Goal: Purchase product/service

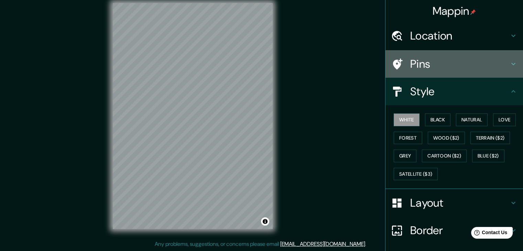
click at [415, 57] on h4 "Pins" at bounding box center [459, 64] width 99 height 14
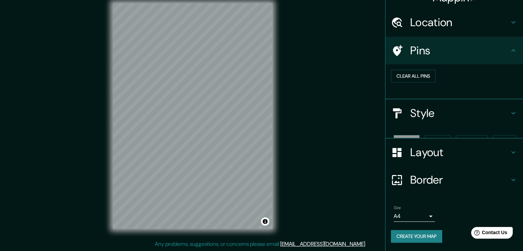
scroll to position [1, 0]
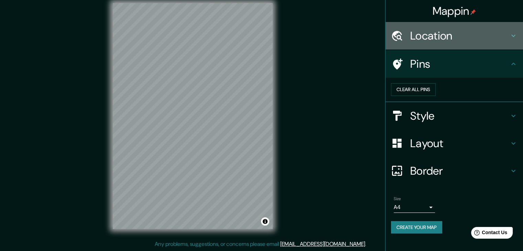
click at [410, 31] on h4 "Location" at bounding box center [459, 36] width 99 height 14
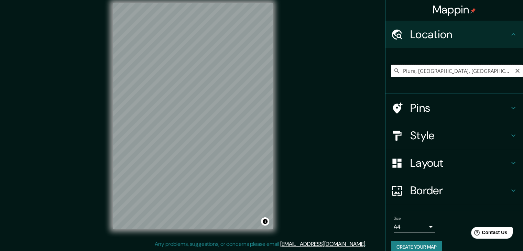
click at [401, 68] on input "Piura, [GEOGRAPHIC_DATA], [GEOGRAPHIC_DATA]" at bounding box center [457, 71] width 132 height 12
click at [516, 71] on icon "Clear" at bounding box center [518, 71] width 4 height 4
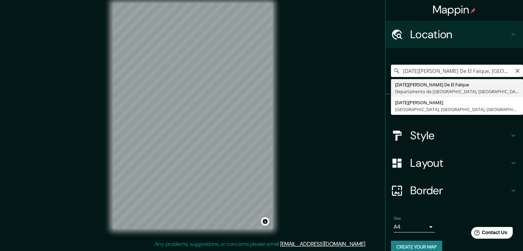
type input "[DATE][PERSON_NAME] De El Faique, [GEOGRAPHIC_DATA], [GEOGRAPHIC_DATA]"
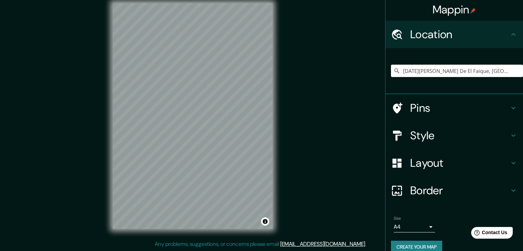
click at [431, 133] on h4 "Style" at bounding box center [459, 136] width 99 height 14
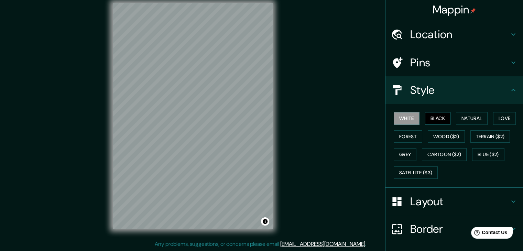
click at [431, 121] on button "Black" at bounding box center [438, 118] width 26 height 13
click at [458, 117] on button "Natural" at bounding box center [472, 118] width 32 height 13
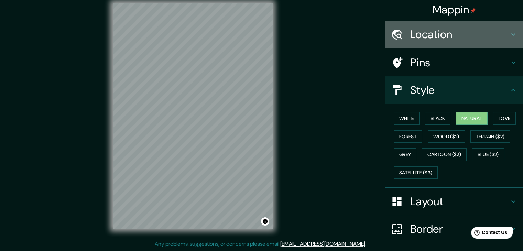
click at [427, 35] on h4 "Location" at bounding box center [459, 35] width 99 height 14
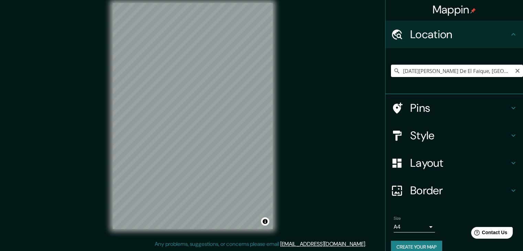
click at [432, 72] on input "[DATE][PERSON_NAME] De El Faique, [GEOGRAPHIC_DATA], [GEOGRAPHIC_DATA]" at bounding box center [457, 71] width 132 height 12
click at [508, 71] on input "[DATE][PERSON_NAME] De El Faique, [GEOGRAPHIC_DATA], [GEOGRAPHIC_DATA]" at bounding box center [457, 71] width 132 height 12
click at [394, 69] on icon at bounding box center [397, 70] width 7 height 7
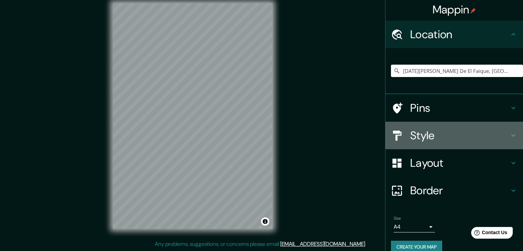
click at [422, 133] on h4 "Style" at bounding box center [459, 136] width 99 height 14
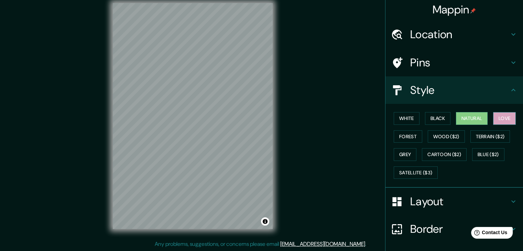
click at [496, 120] on button "Love" at bounding box center [504, 118] width 23 height 13
click at [433, 151] on button "Cartoon ($2)" at bounding box center [444, 154] width 45 height 13
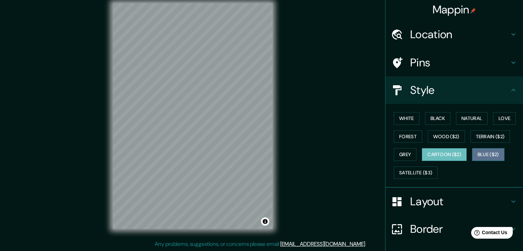
click at [487, 150] on button "Blue ($2)" at bounding box center [488, 154] width 32 height 13
click at [455, 155] on button "Cartoon ($2)" at bounding box center [444, 154] width 45 height 13
click at [402, 120] on button "White" at bounding box center [407, 118] width 26 height 13
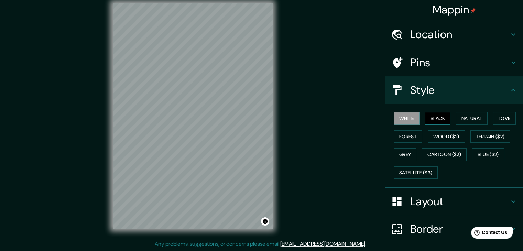
click at [433, 120] on button "Black" at bounding box center [438, 118] width 26 height 13
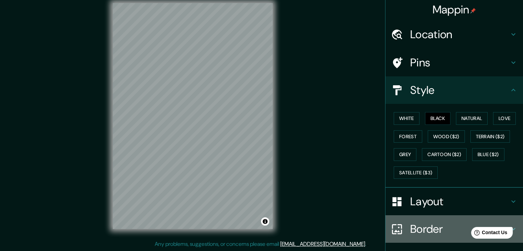
click at [396, 228] on icon at bounding box center [397, 229] width 12 height 12
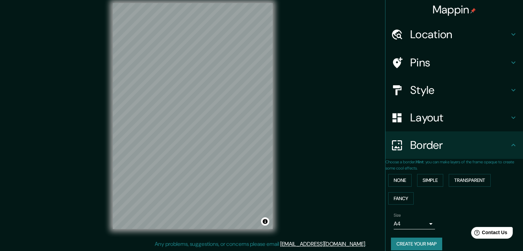
scroll to position [14, 0]
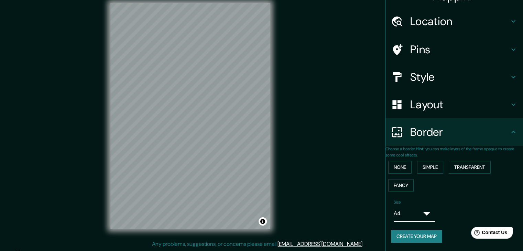
click at [423, 214] on body "Mappin Location [DATE][GEOGRAPHIC_DATA][PERSON_NAME], [GEOGRAPHIC_DATA], [GEOGR…" at bounding box center [261, 117] width 523 height 251
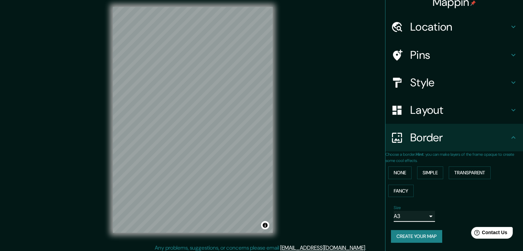
scroll to position [0, 0]
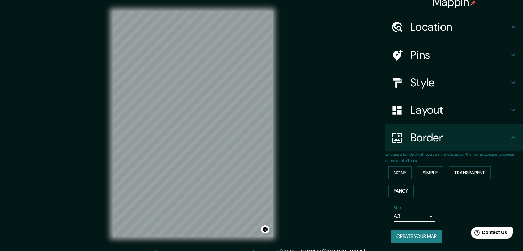
click at [286, 167] on div "Mappin Location [DATE][GEOGRAPHIC_DATA][PERSON_NAME], [GEOGRAPHIC_DATA], [GEOGR…" at bounding box center [261, 129] width 523 height 259
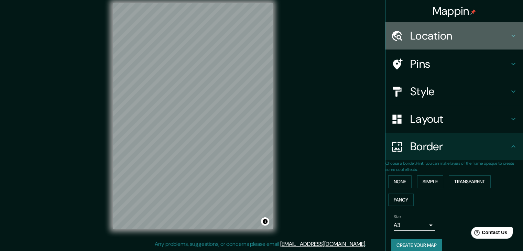
click at [420, 39] on h4 "Location" at bounding box center [459, 36] width 99 height 14
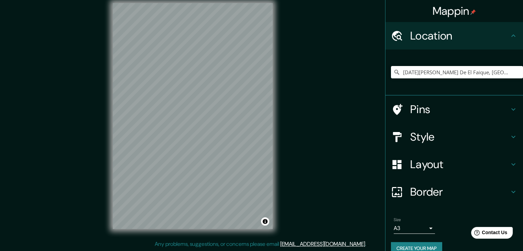
click at [422, 137] on h4 "Style" at bounding box center [459, 137] width 99 height 14
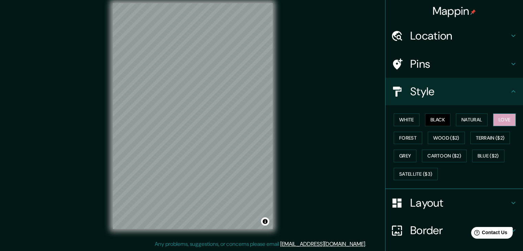
click at [495, 119] on button "Love" at bounding box center [504, 120] width 23 height 13
click at [474, 118] on button "Natural" at bounding box center [472, 120] width 32 height 13
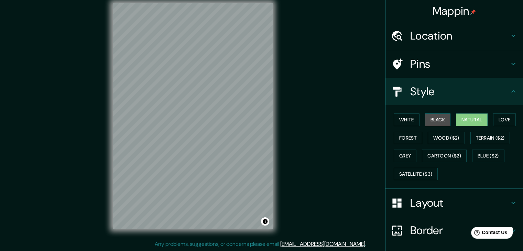
click at [438, 117] on button "Black" at bounding box center [438, 120] width 26 height 13
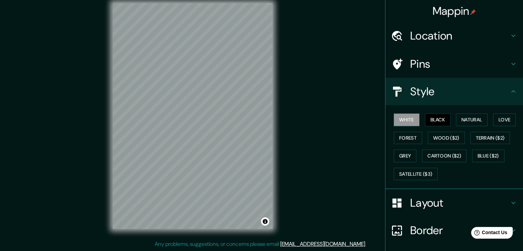
click at [409, 119] on button "White" at bounding box center [407, 120] width 26 height 13
